Goal: Browse casually: Explore the website without a specific task or goal

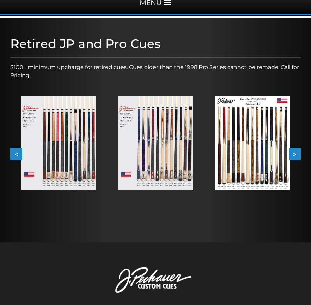
scroll to position [103, 0]
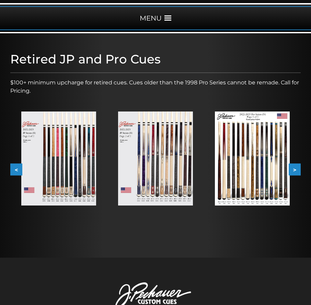
click at [144, 174] on img at bounding box center [155, 159] width 75 height 94
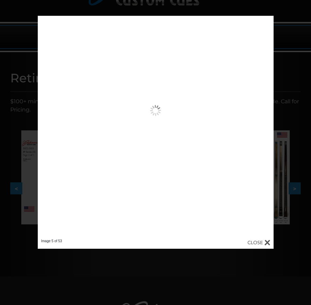
scroll to position [69, 0]
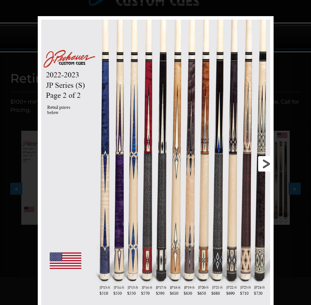
click at [263, 164] on link at bounding box center [220, 163] width 106 height 295
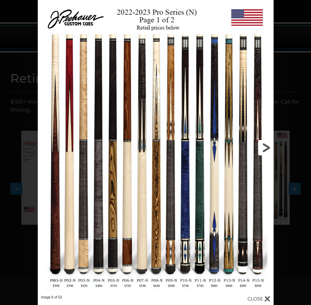
click at [265, 148] on link at bounding box center [220, 147] width 106 height 295
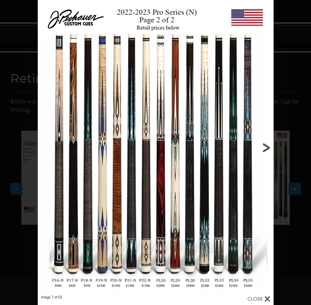
click at [267, 142] on link at bounding box center [220, 147] width 106 height 295
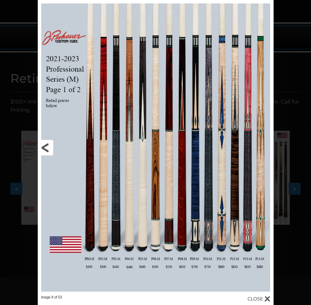
click at [50, 150] on link at bounding box center [91, 147] width 106 height 295
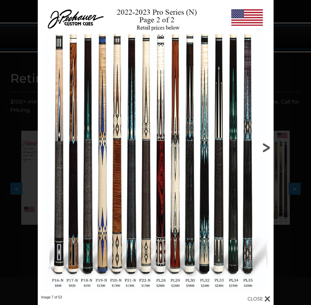
click at [270, 150] on link at bounding box center [220, 147] width 106 height 295
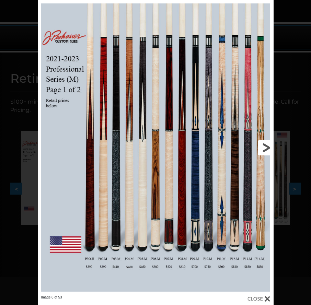
click at [269, 150] on link at bounding box center [220, 147] width 106 height 295
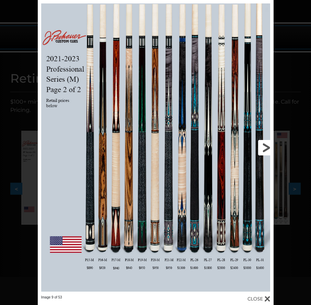
click at [269, 150] on link at bounding box center [220, 147] width 106 height 295
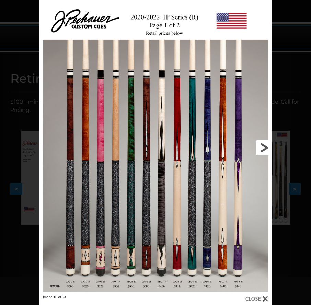
click at [262, 147] on link at bounding box center [219, 147] width 104 height 295
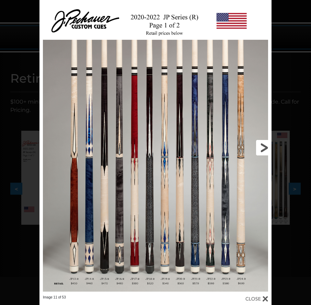
click at [262, 147] on link at bounding box center [219, 147] width 104 height 295
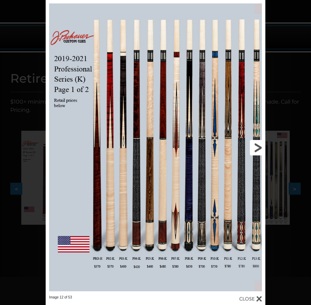
click at [256, 146] on link at bounding box center [216, 147] width 99 height 295
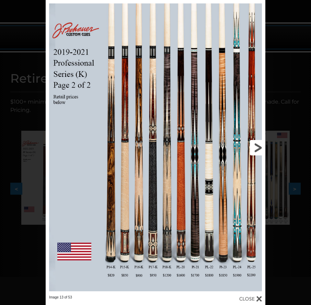
click at [256, 146] on link at bounding box center [216, 147] width 99 height 295
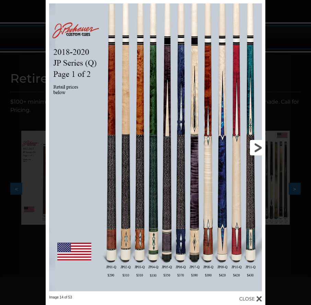
click at [258, 147] on link at bounding box center [216, 147] width 99 height 295
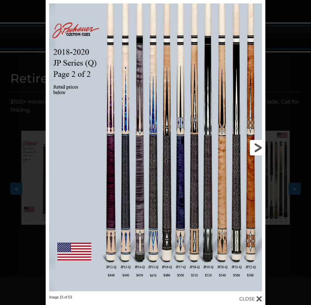
click at [256, 150] on link at bounding box center [216, 147] width 99 height 295
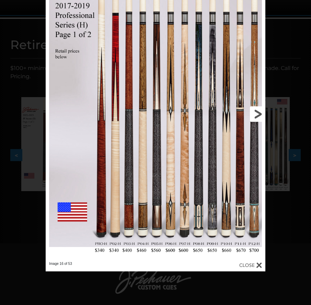
scroll to position [103, 0]
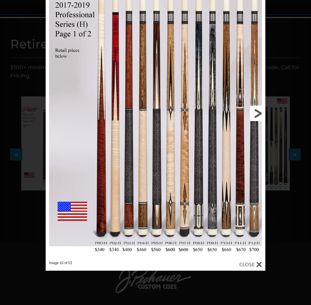
click at [259, 119] on link at bounding box center [216, 113] width 99 height 295
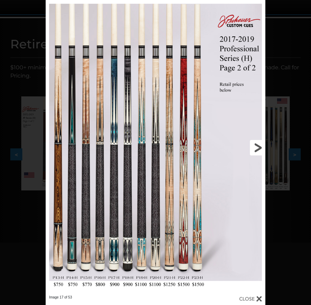
click at [257, 149] on link at bounding box center [216, 147] width 99 height 295
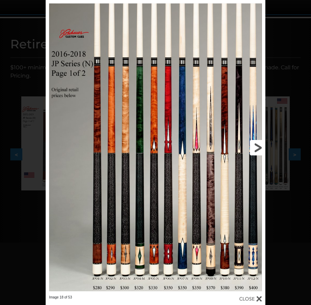
click at [257, 149] on link at bounding box center [216, 147] width 99 height 295
